Goal: Task Accomplishment & Management: Use online tool/utility

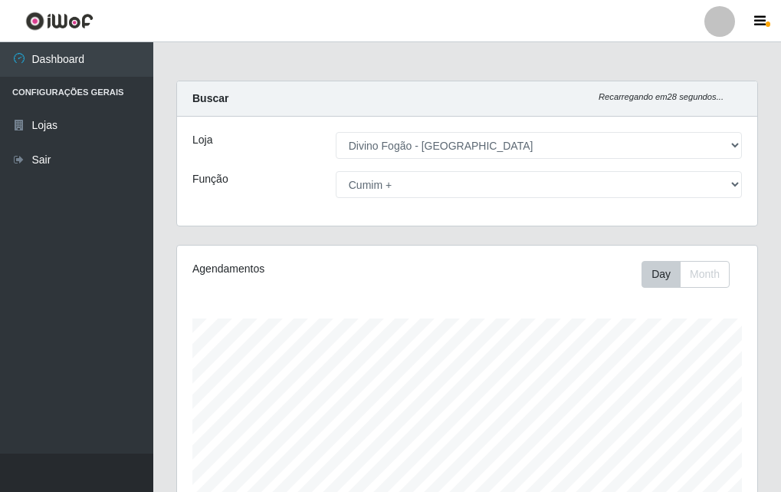
select select "499"
click at [689, 182] on select "[Selecione...] ASG ASG + ASG ++ Auxiliar de Cozinha Auxiliar de Cozinha + Auxil…" at bounding box center [539, 184] width 406 height 27
select select "[Selecione...]"
click at [336, 171] on select "[Selecione...] ASG ASG + ASG ++ Auxiliar de Cozinha Auxiliar de Cozinha + Auxil…" at bounding box center [539, 184] width 406 height 27
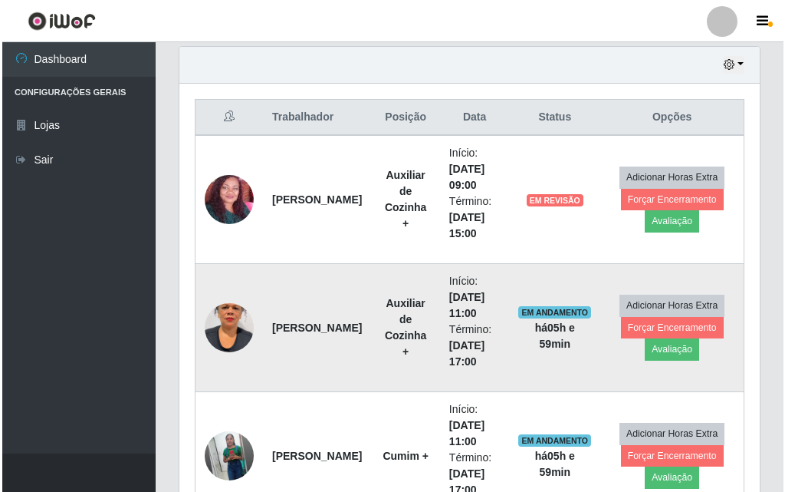
scroll to position [613, 0]
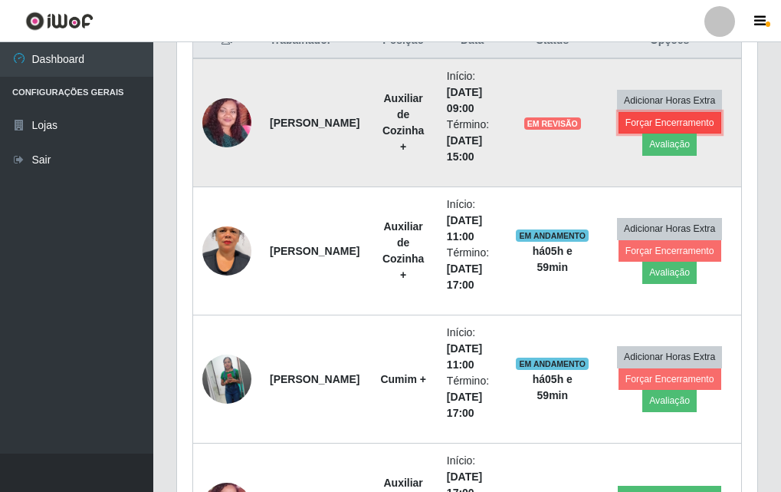
click at [673, 123] on button "Forçar Encerramento" at bounding box center [670, 122] width 103 height 21
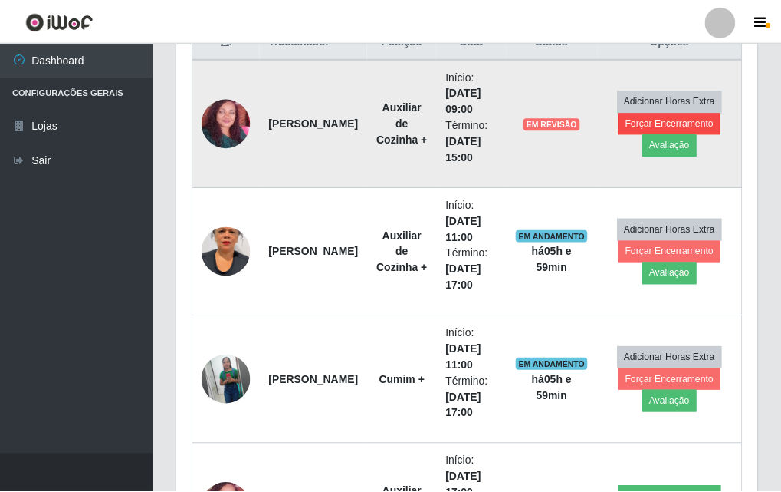
scroll to position [318, 573]
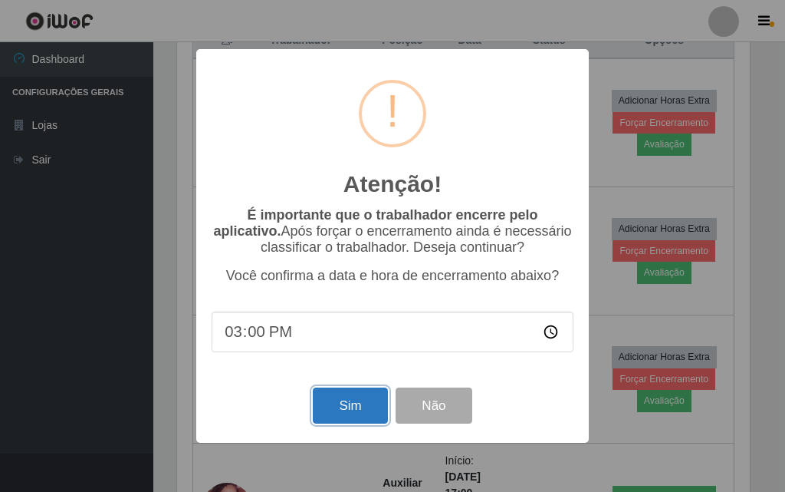
click at [348, 400] on button "Sim" at bounding box center [350, 405] width 74 height 36
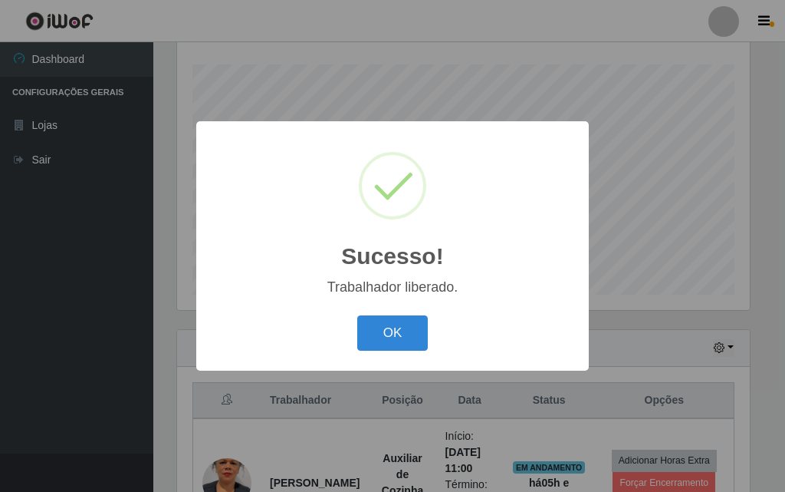
click at [399, 322] on button "OK" at bounding box center [392, 333] width 71 height 36
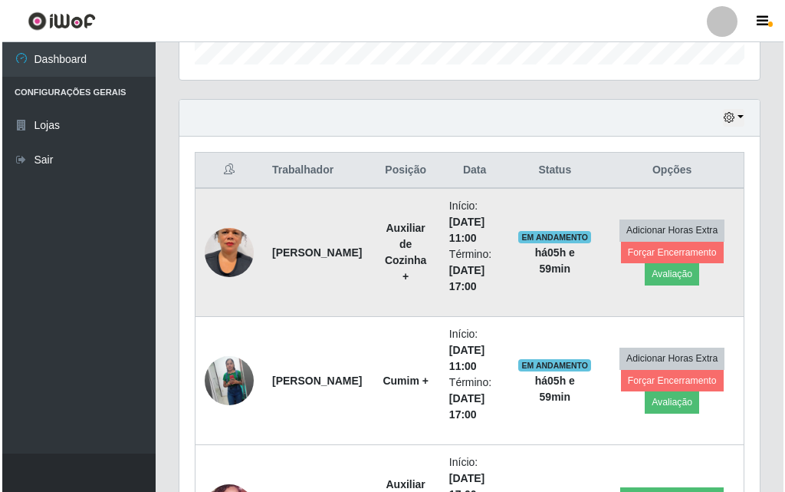
scroll to position [714, 0]
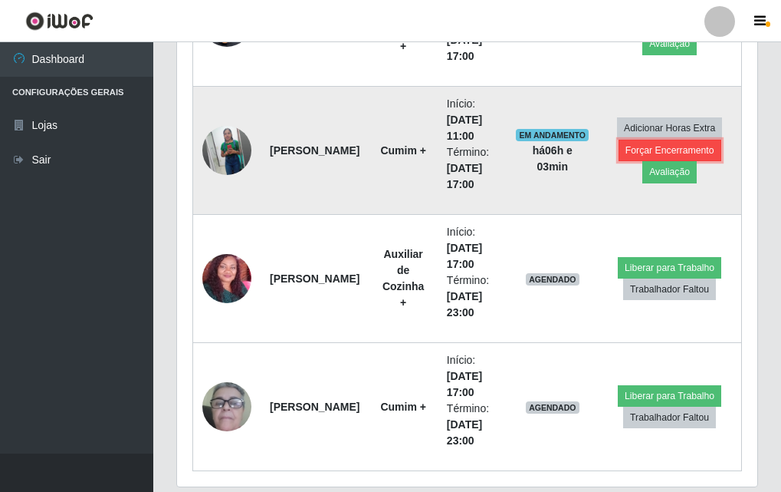
click at [700, 147] on button "Forçar Encerramento" at bounding box center [670, 150] width 103 height 21
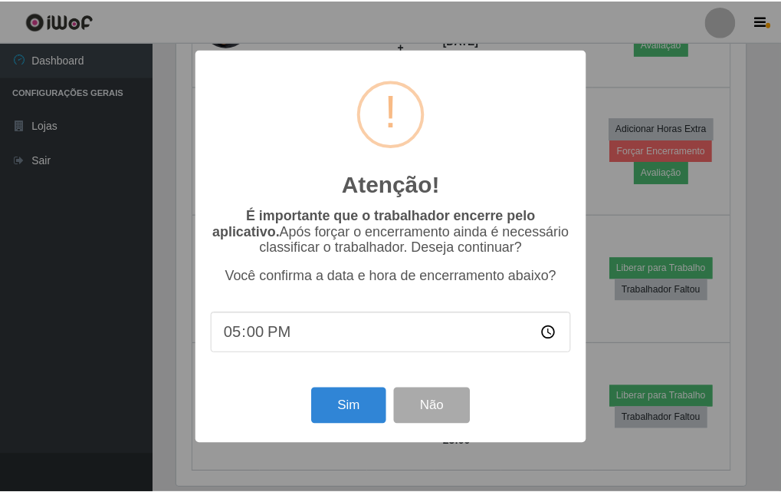
scroll to position [318, 573]
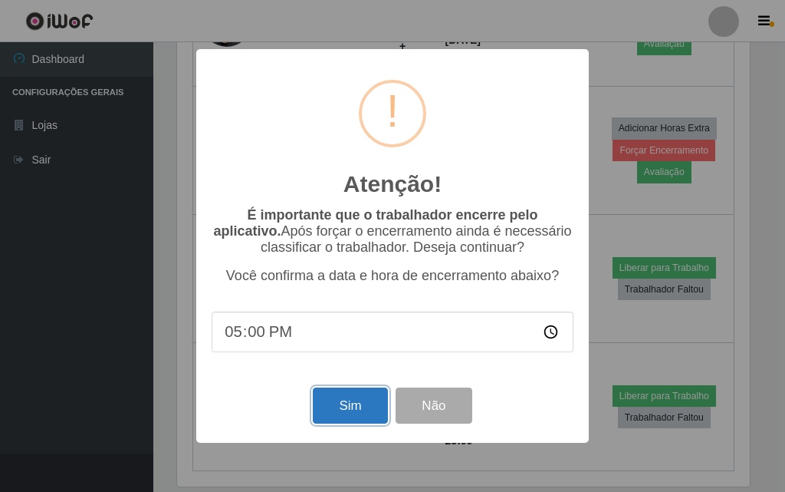
click at [342, 405] on button "Sim" at bounding box center [350, 405] width 74 height 36
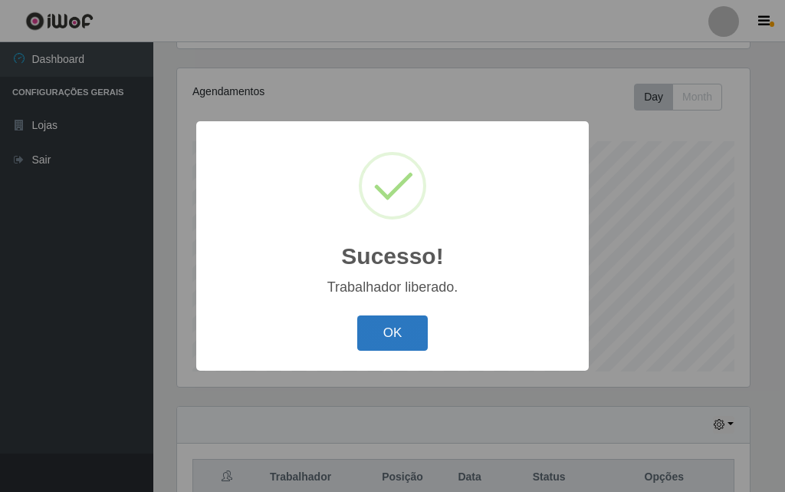
drag, startPoint x: 392, startPoint y: 328, endPoint x: 684, endPoint y: 245, distance: 303.9
click at [395, 324] on button "OK" at bounding box center [392, 333] width 71 height 36
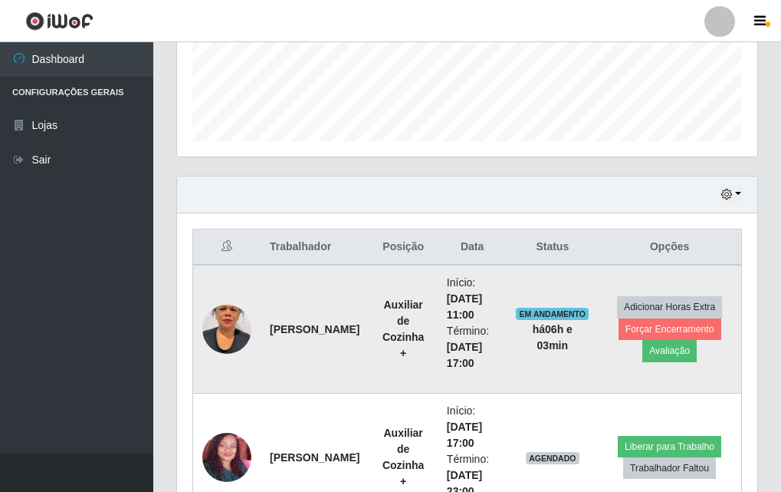
scroll to position [561, 0]
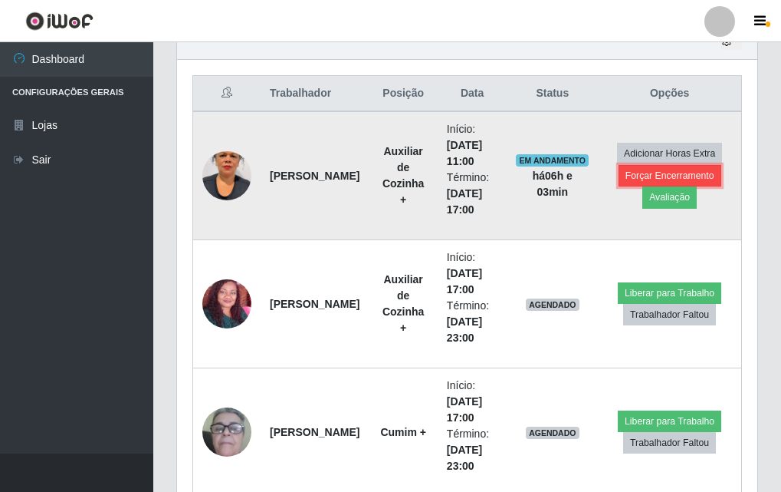
click at [687, 166] on button "Forçar Encerramento" at bounding box center [670, 175] width 103 height 21
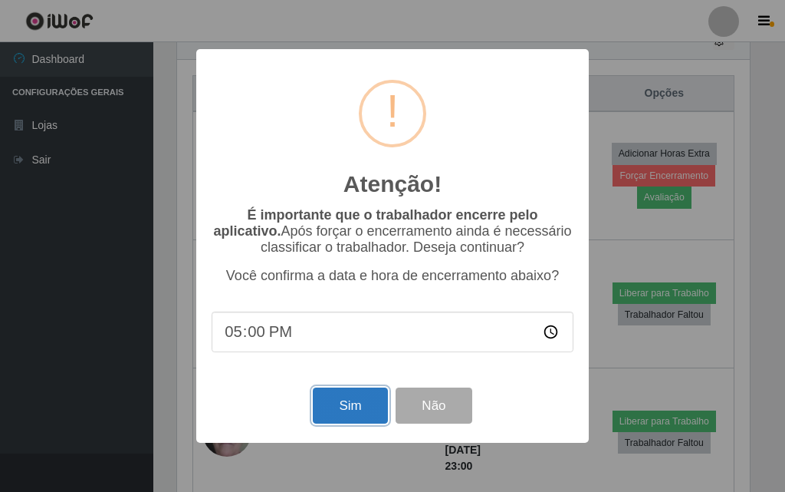
click at [332, 401] on button "Sim" at bounding box center [350, 405] width 74 height 36
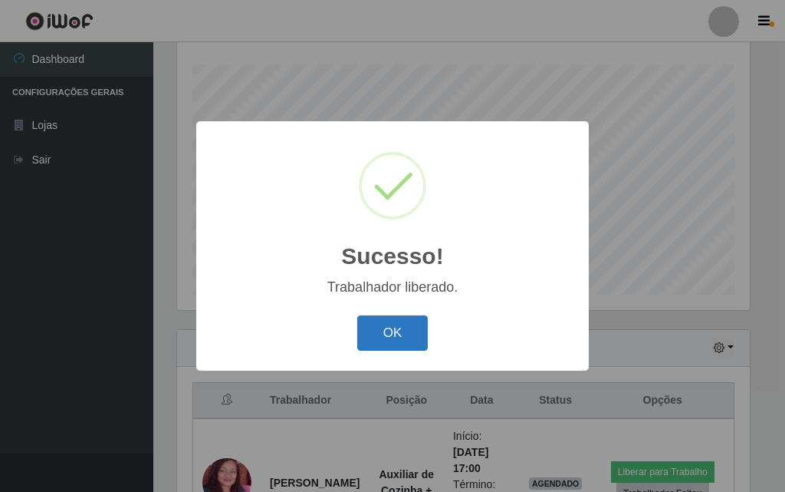
click at [381, 335] on button "OK" at bounding box center [392, 333] width 71 height 36
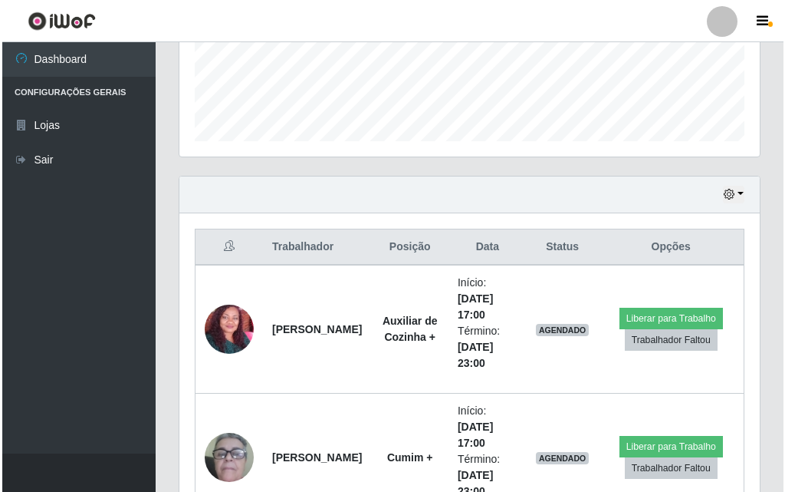
scroll to position [484, 0]
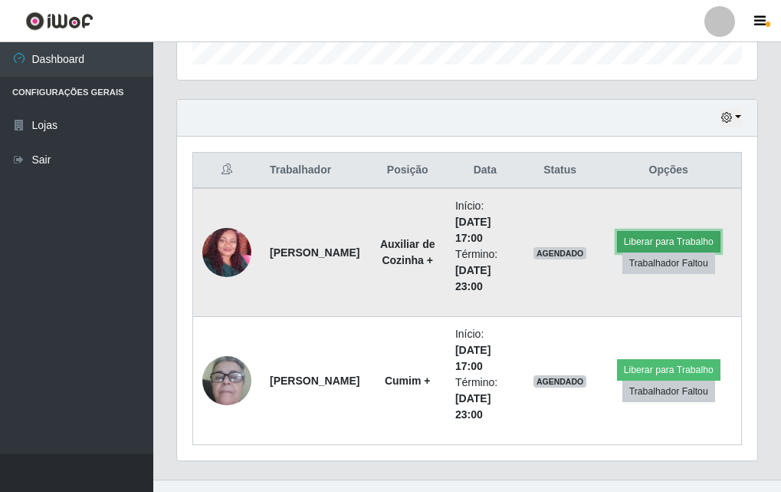
click at [671, 242] on button "Liberar para Trabalho" at bounding box center [669, 241] width 104 height 21
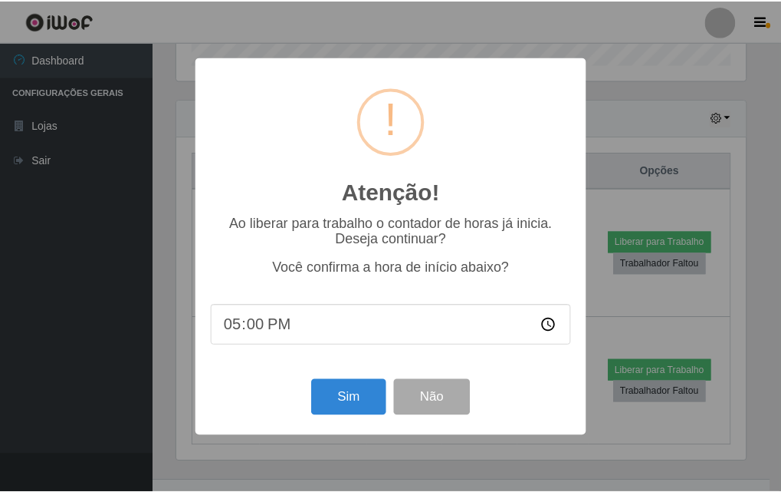
scroll to position [318, 573]
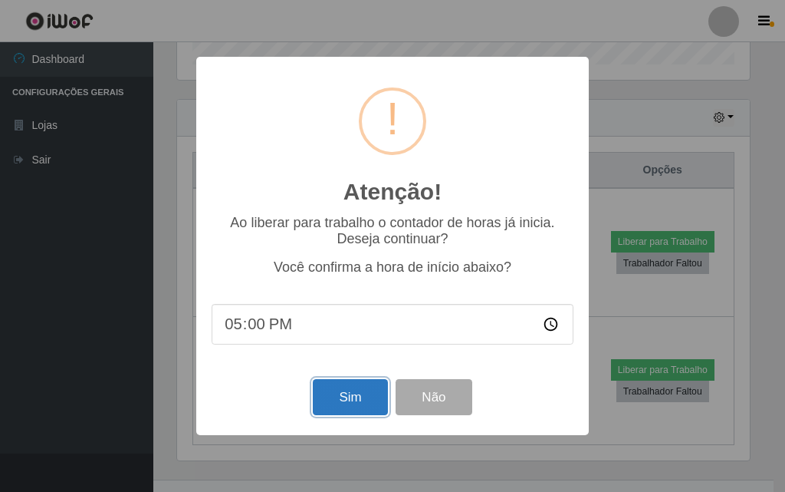
click at [347, 403] on button "Sim" at bounding box center [350, 397] width 74 height 36
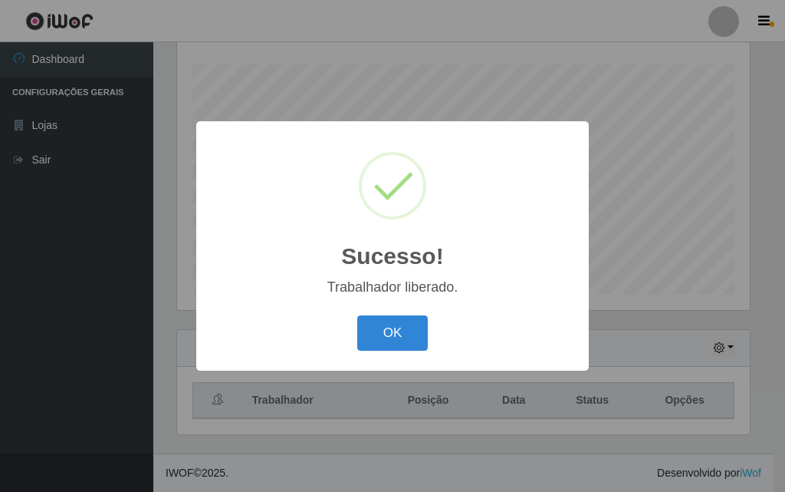
click at [691, 363] on div "Sucesso! × Trabalhador liberado. OK Cancel" at bounding box center [392, 246] width 785 height 492
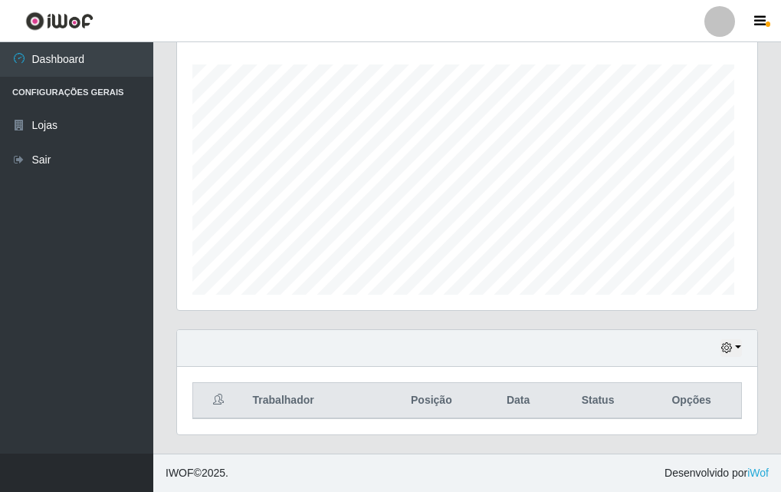
scroll to position [0, 0]
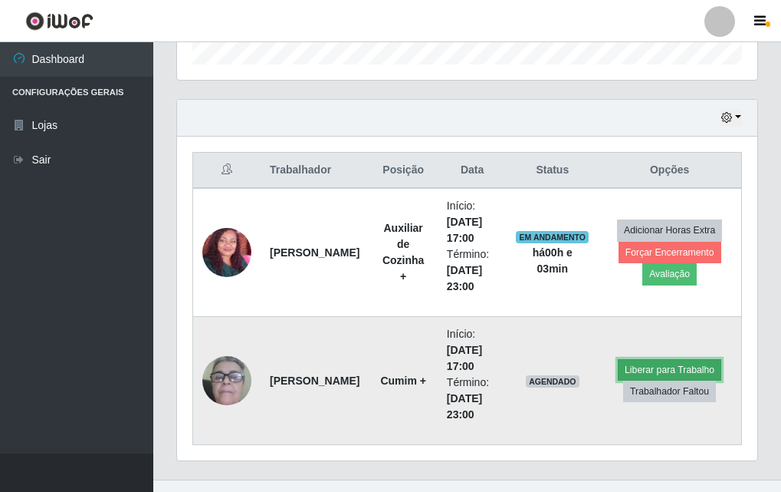
click at [666, 368] on button "Liberar para Trabalho" at bounding box center [670, 369] width 104 height 21
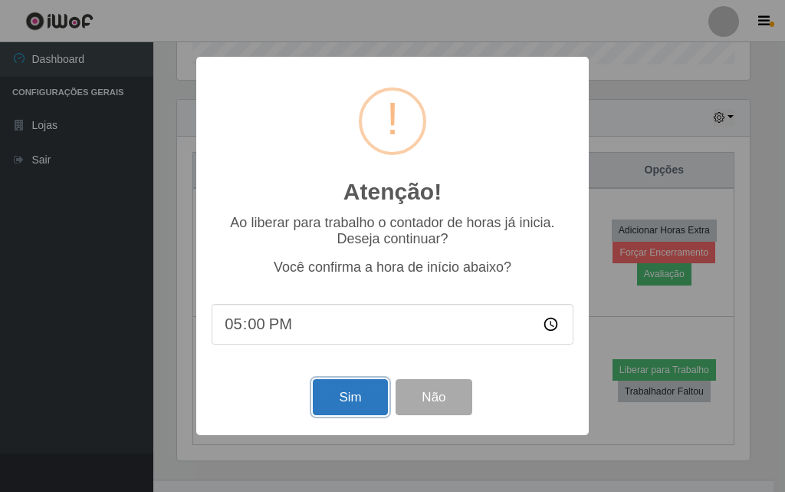
click at [357, 398] on button "Sim" at bounding box center [350, 397] width 74 height 36
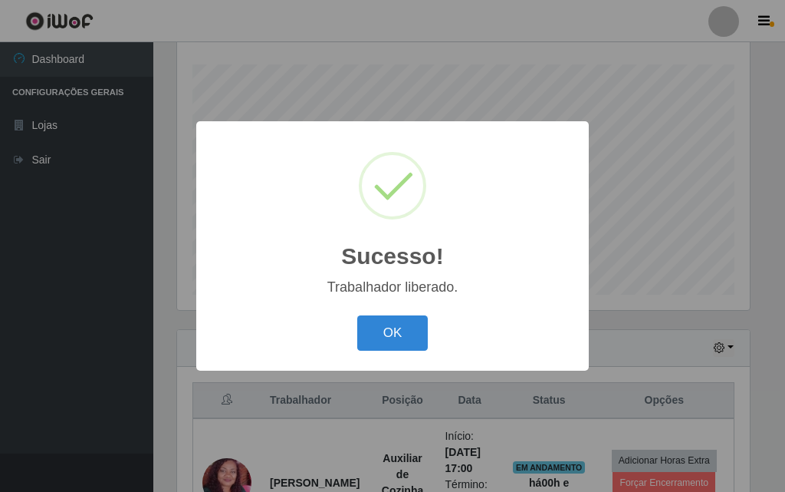
click at [514, 226] on div "Sucesso! ×" at bounding box center [393, 207] width 362 height 143
click at [380, 324] on button "OK" at bounding box center [392, 333] width 71 height 36
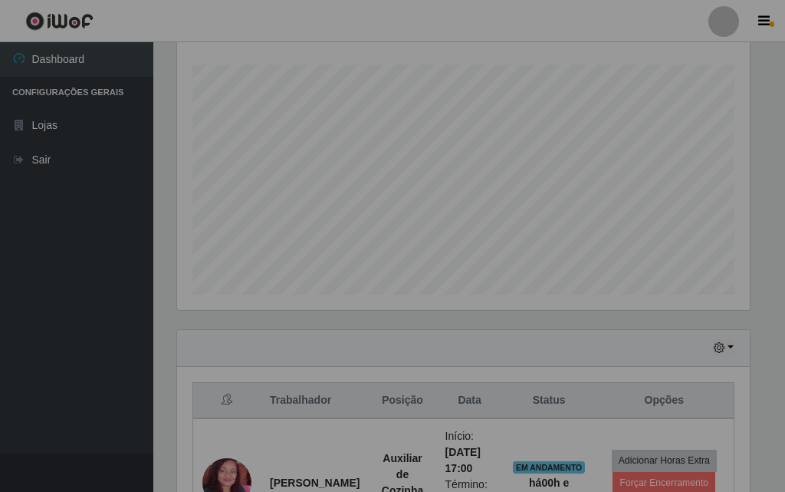
click at [380, 324] on div "Sucesso! × Trabalhador liberado. OK Cancel" at bounding box center [392, 246] width 785 height 492
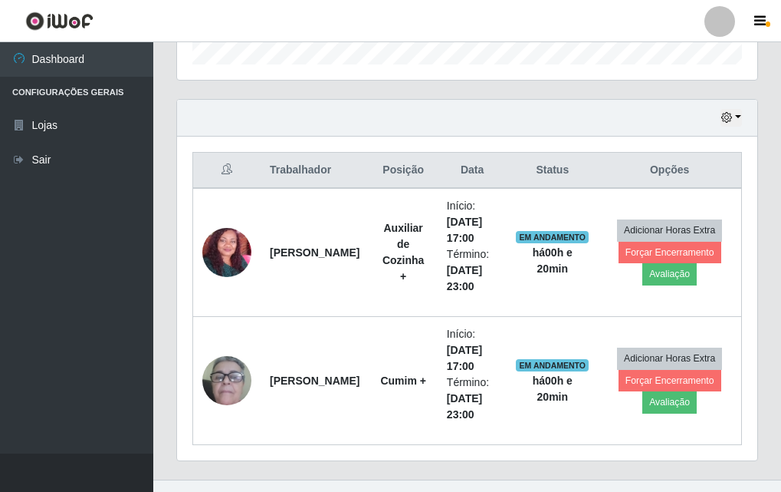
scroll to position [510, 0]
